Goal: Task Accomplishment & Management: Use online tool/utility

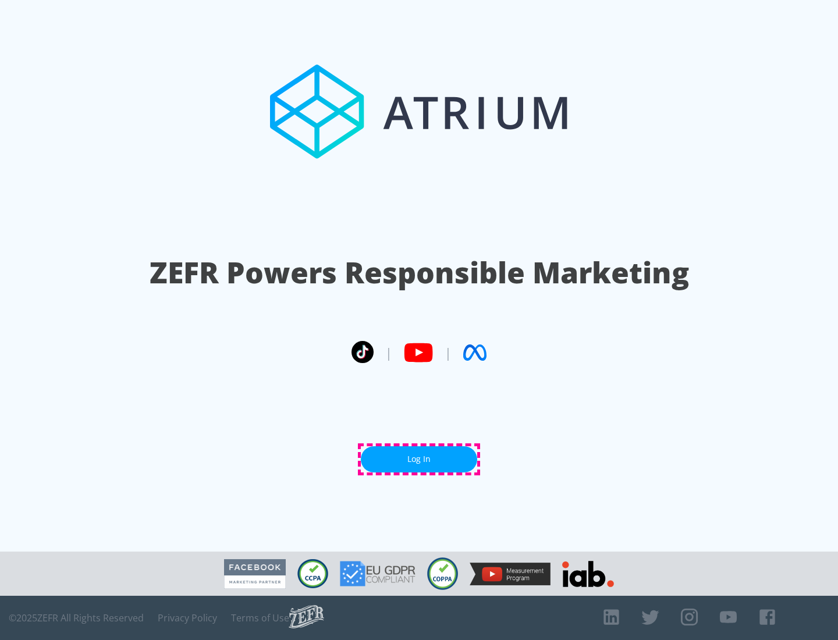
click at [419, 459] on link "Log In" at bounding box center [419, 459] width 116 height 26
